Goal: Task Accomplishment & Management: Use online tool/utility

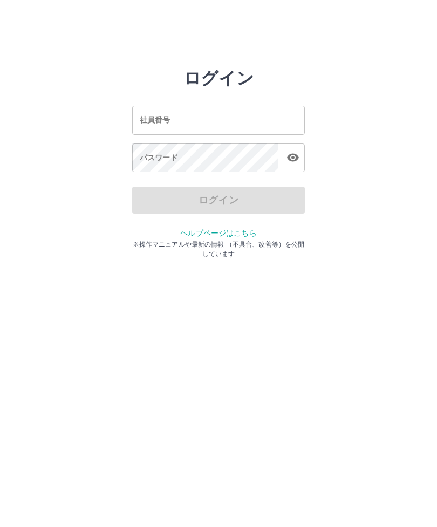
click at [266, 116] on input "社員番号" at bounding box center [218, 120] width 172 height 29
type input "*******"
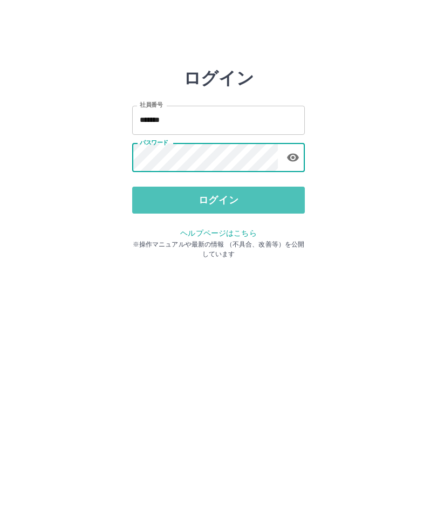
click at [253, 204] on button "ログイン" at bounding box center [218, 199] width 172 height 27
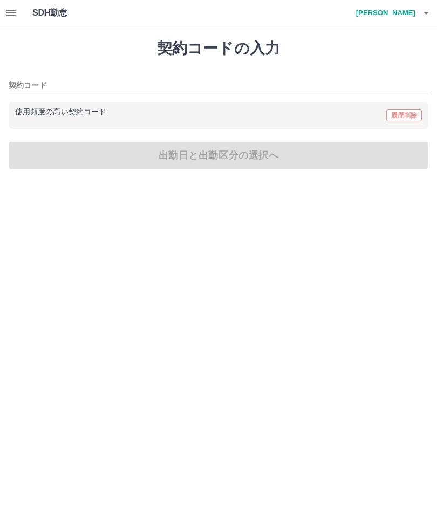
click at [308, 116] on div "使用頻度の高い契約コード 履歴削除" at bounding box center [218, 115] width 406 height 14
click at [293, 89] on input "契約コード" at bounding box center [210, 85] width 403 height 13
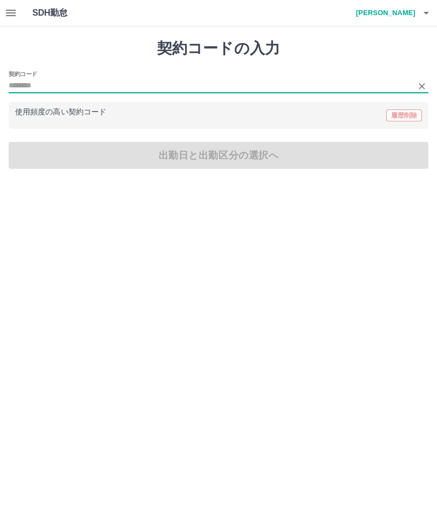
click at [329, 182] on html "SDH勤怠 [PERSON_NAME] 契約コードの入力 契約コード 使用頻度の高い契約コード 履歴削除 出勤日と出勤区分の選択へ SDH勤怠" at bounding box center [218, 91] width 437 height 182
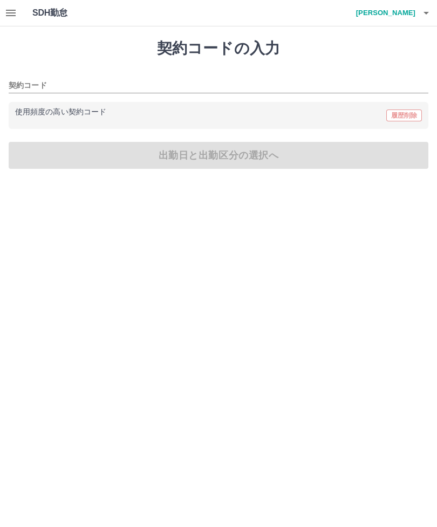
click at [398, 18] on h4 "[PERSON_NAME]" at bounding box center [382, 13] width 65 height 26
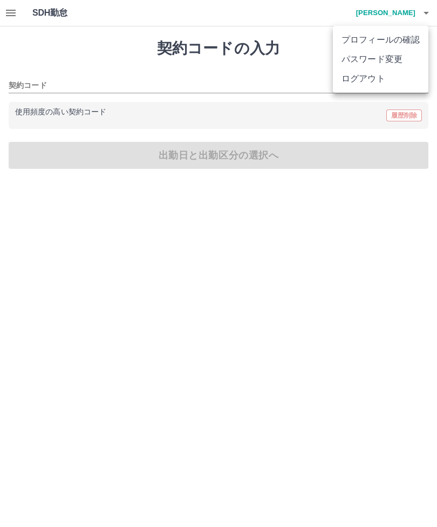
click at [398, 79] on li "ログアウト" at bounding box center [380, 78] width 95 height 19
